Goal: Find specific page/section

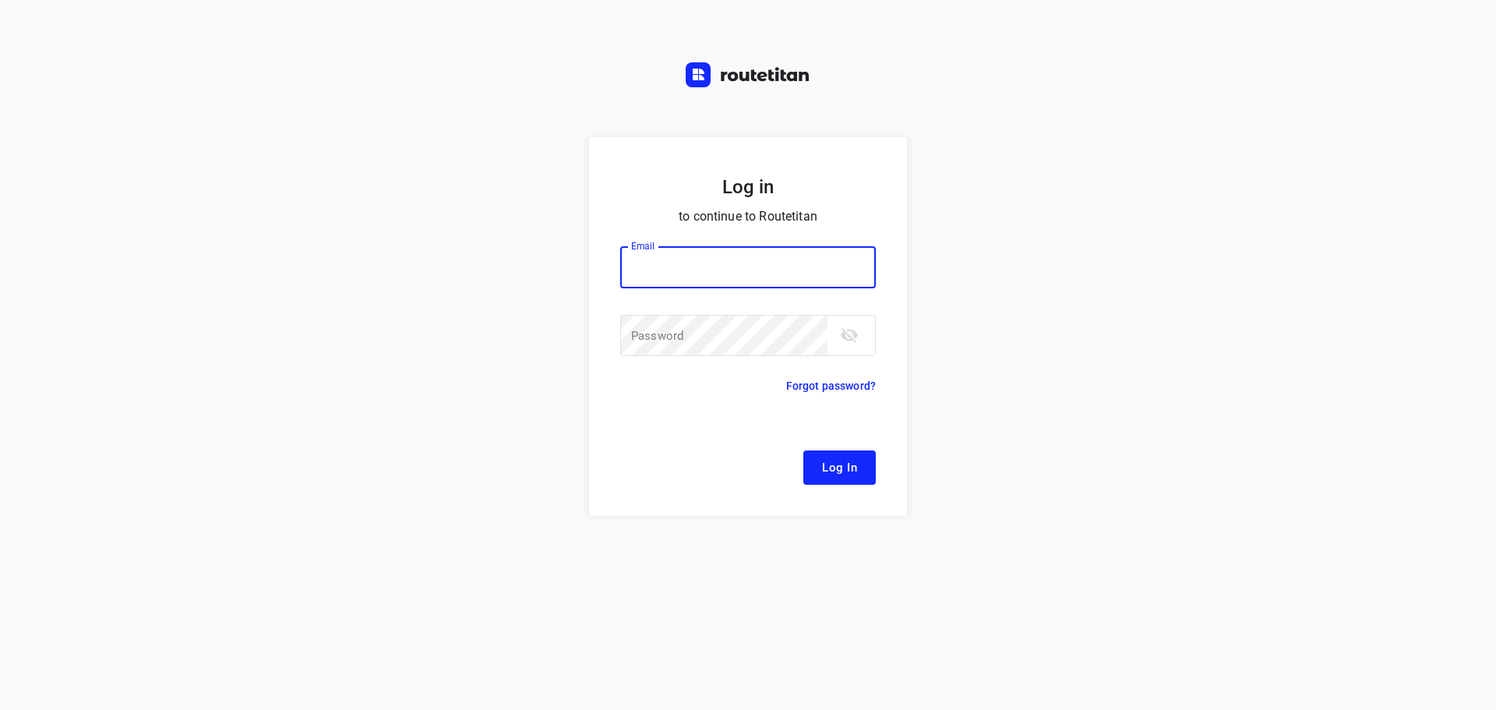
click at [0, 0] on div at bounding box center [0, 0] width 0 height 0
type input "[EMAIL_ADDRESS][DOMAIN_NAME]"
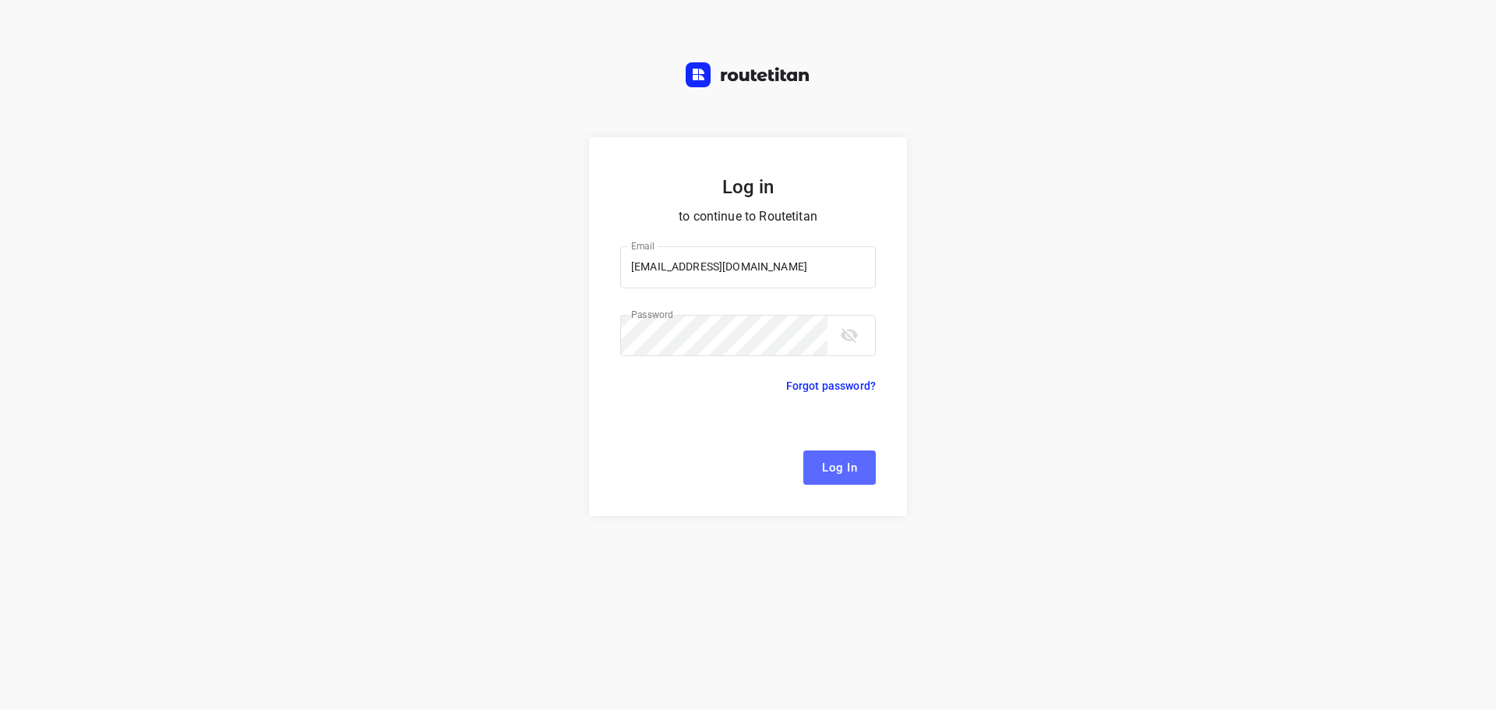
click at [831, 464] on span "Log In" at bounding box center [839, 467] width 35 height 20
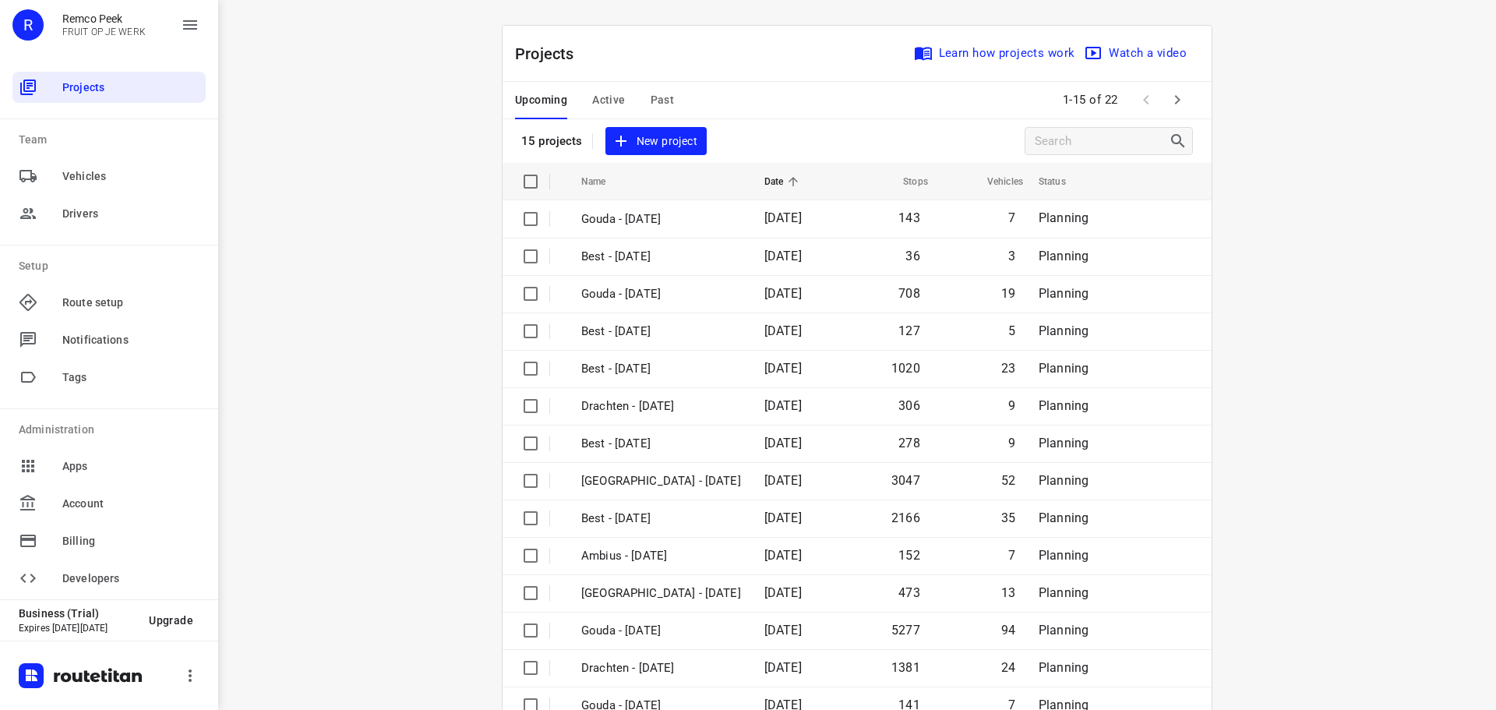
click at [0, 709] on div at bounding box center [0, 710] width 0 height 0
click at [653, 103] on span "Past" at bounding box center [663, 99] width 24 height 19
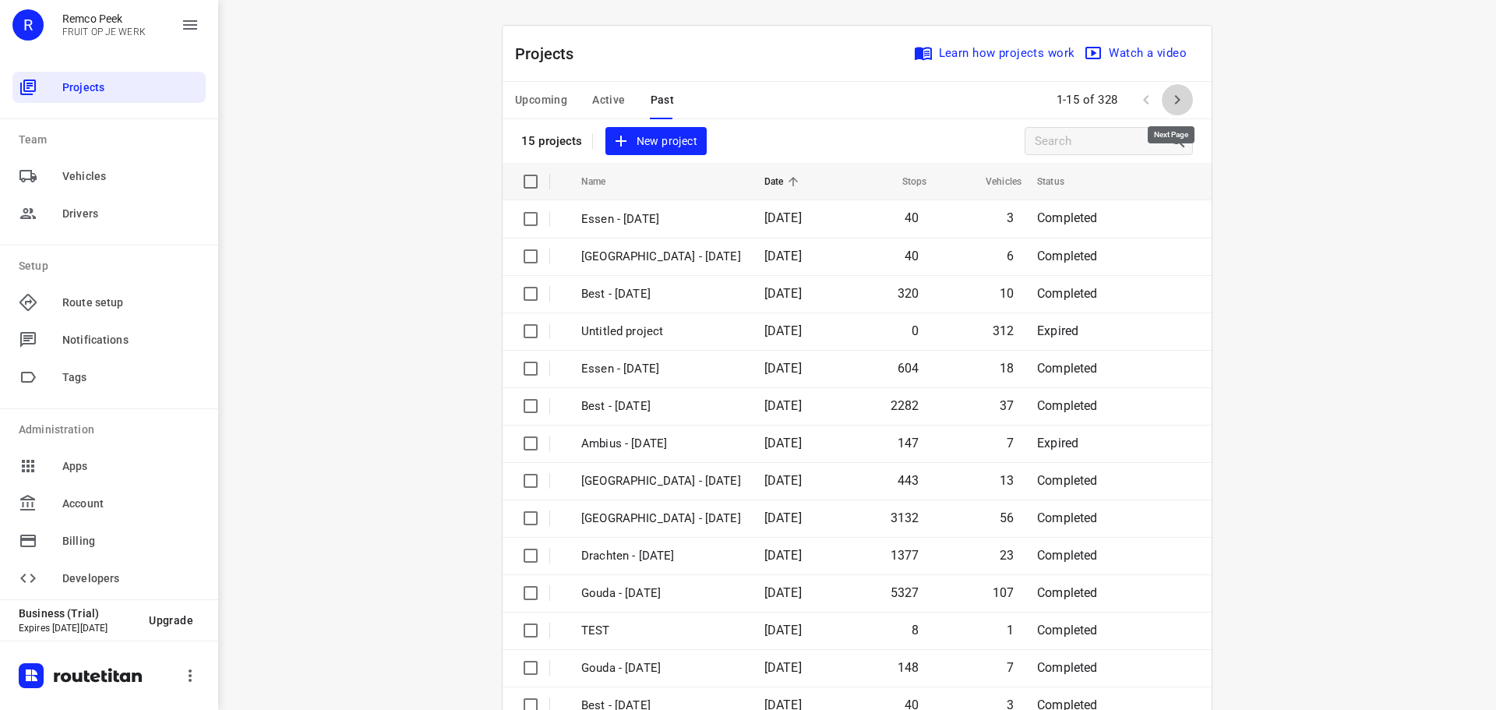
click at [1170, 102] on icon "button" at bounding box center [1177, 99] width 19 height 19
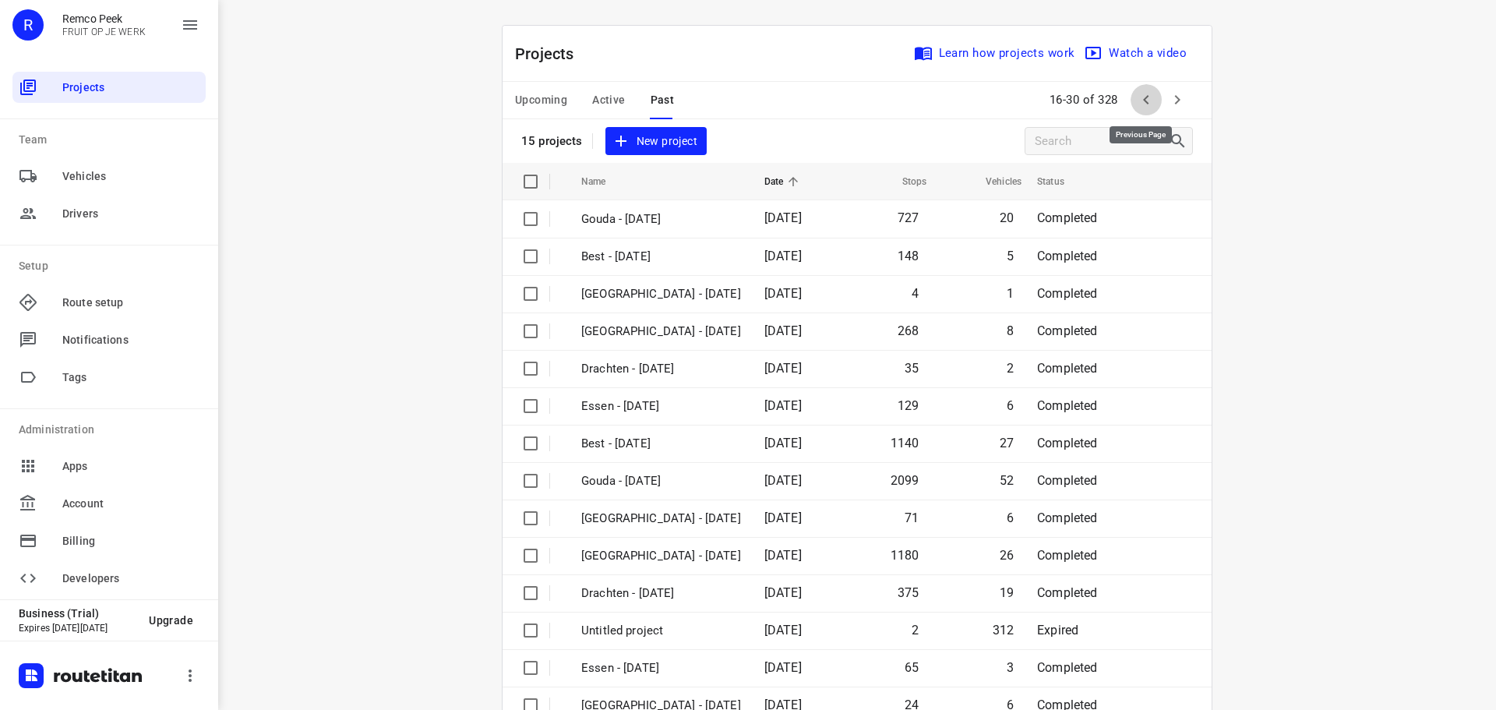
click at [1148, 106] on icon "button" at bounding box center [1146, 99] width 19 height 19
